Goal: Transaction & Acquisition: Subscribe to service/newsletter

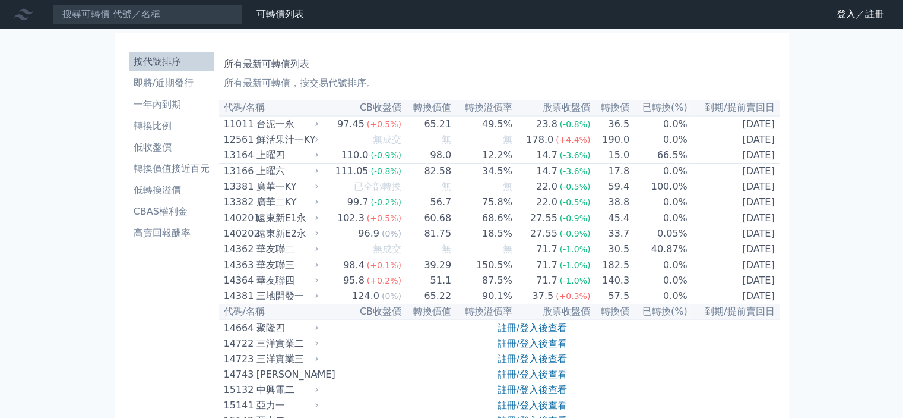
click at [861, 14] on link "登入／註冊" at bounding box center [860, 14] width 67 height 19
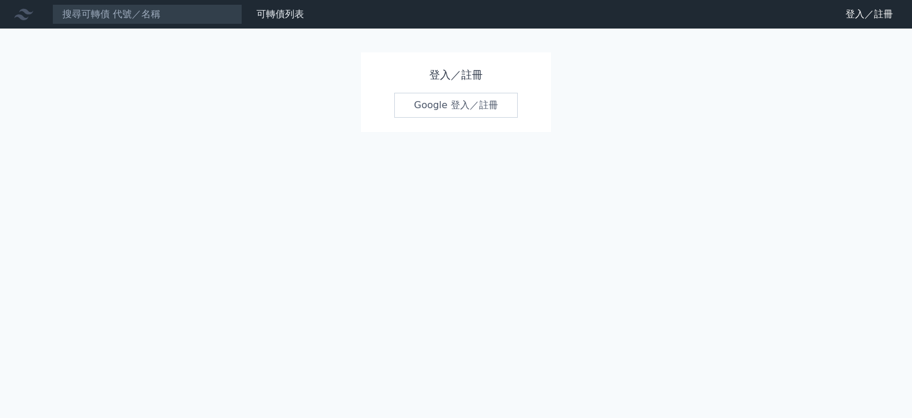
click at [480, 99] on link "Google 登入／註冊" at bounding box center [456, 105] width 124 height 25
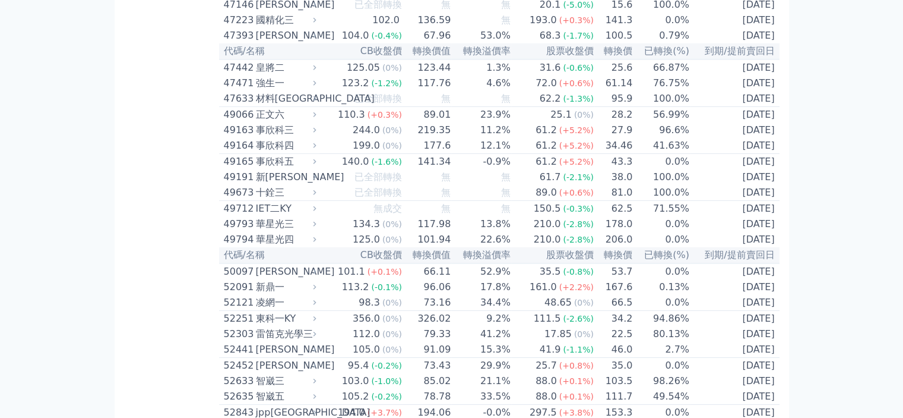
scroll to position [3530, 0]
